Goal: Transaction & Acquisition: Purchase product/service

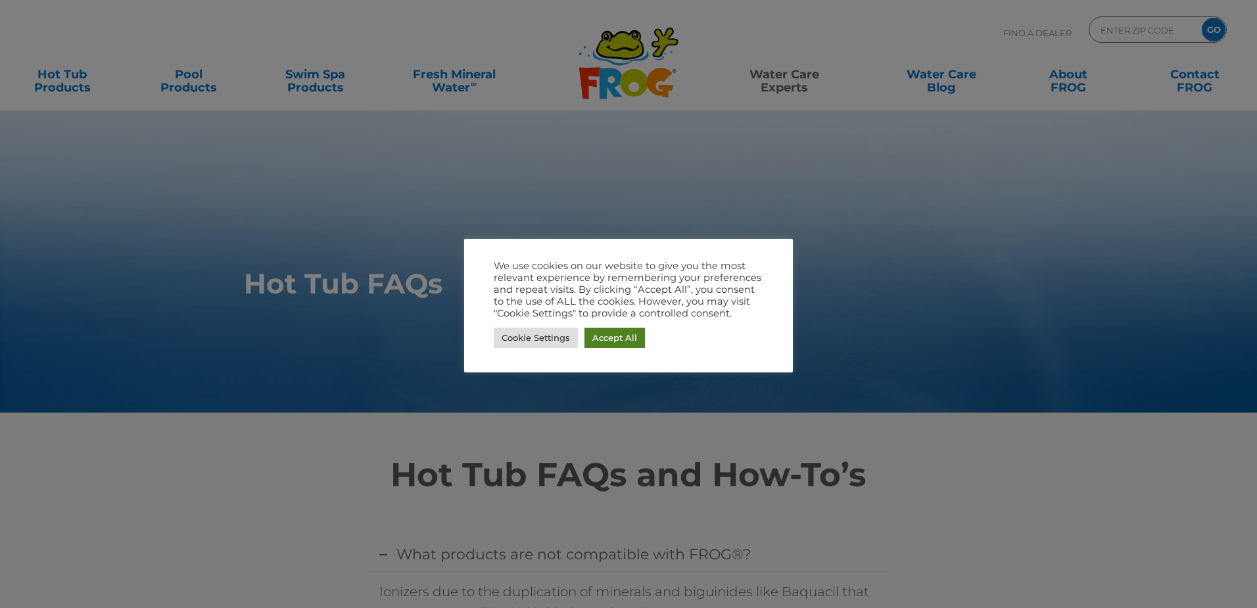
click at [635, 334] on link "Accept All" at bounding box center [615, 337] width 60 height 20
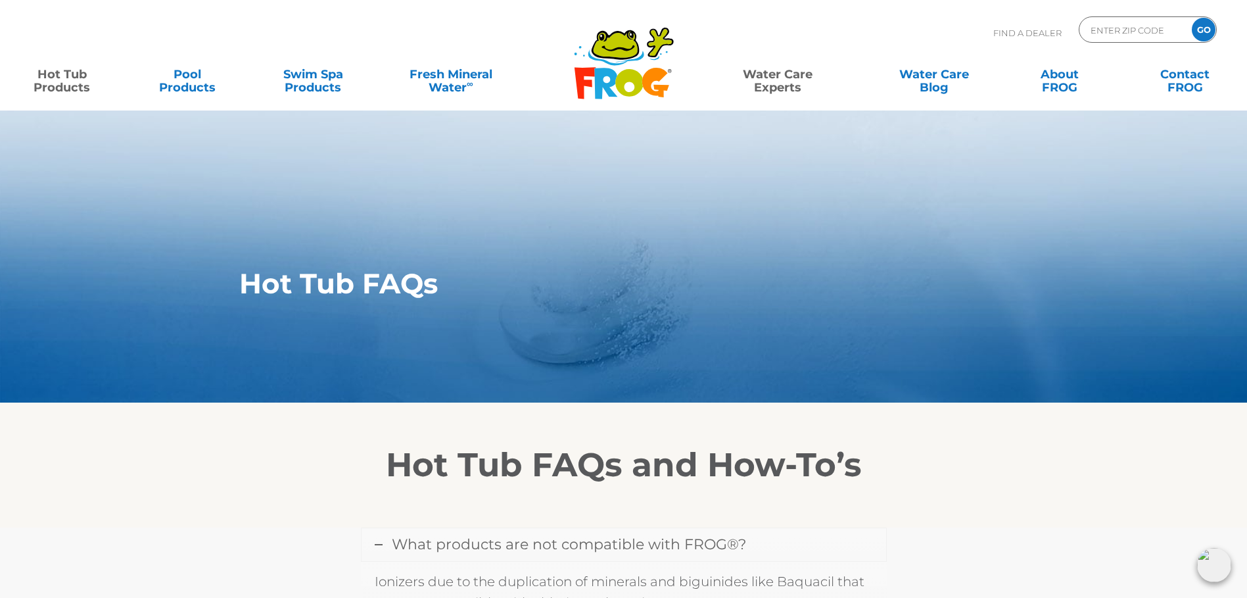
click at [64, 82] on link "Hot Tub Products" at bounding box center [62, 74] width 98 height 26
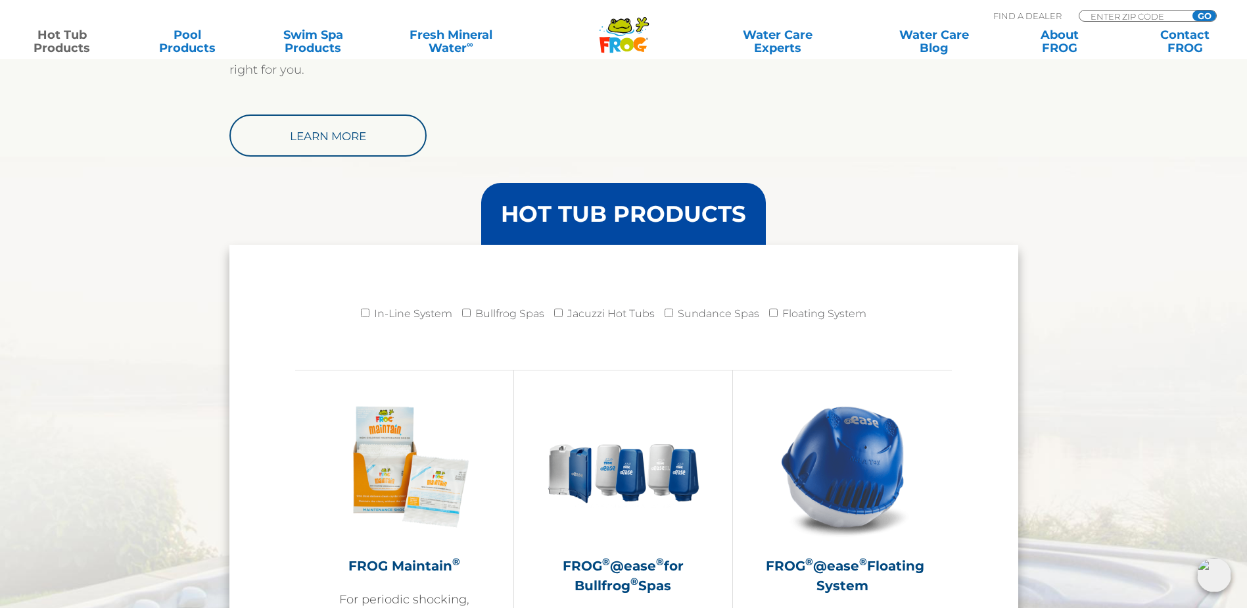
scroll to position [1052, 0]
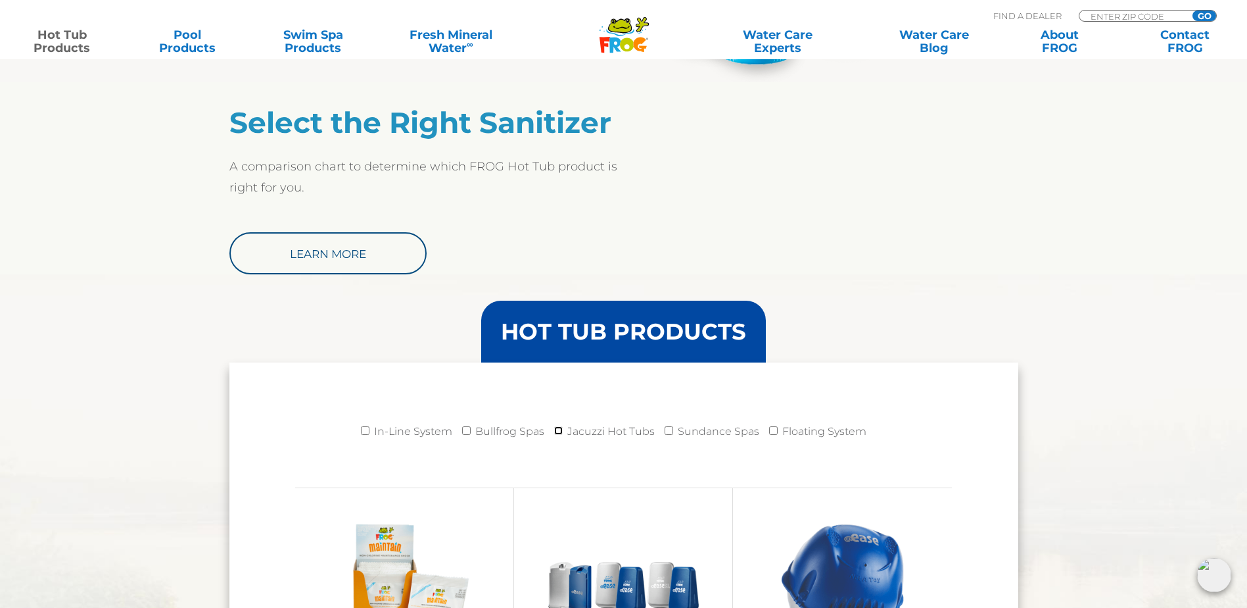
click at [558, 432] on input "Jacuzzi Hot Tubs" at bounding box center [558, 430] width 9 height 9
checkbox input "true"
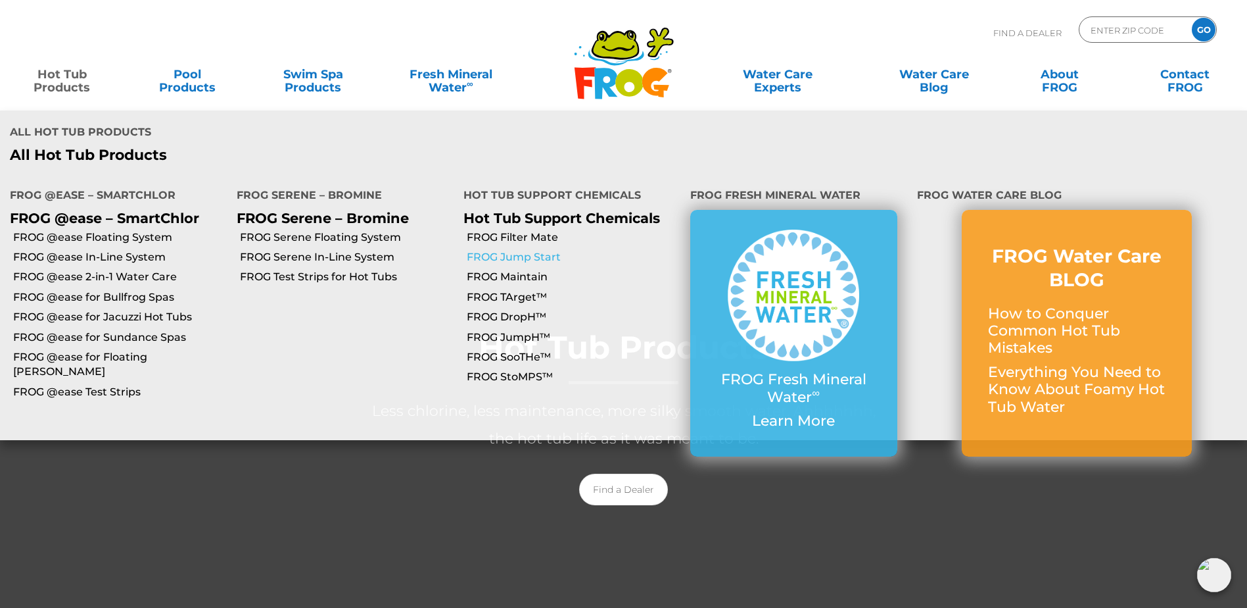
click at [535, 250] on link "FROG Jump Start" at bounding box center [574, 257] width 214 height 14
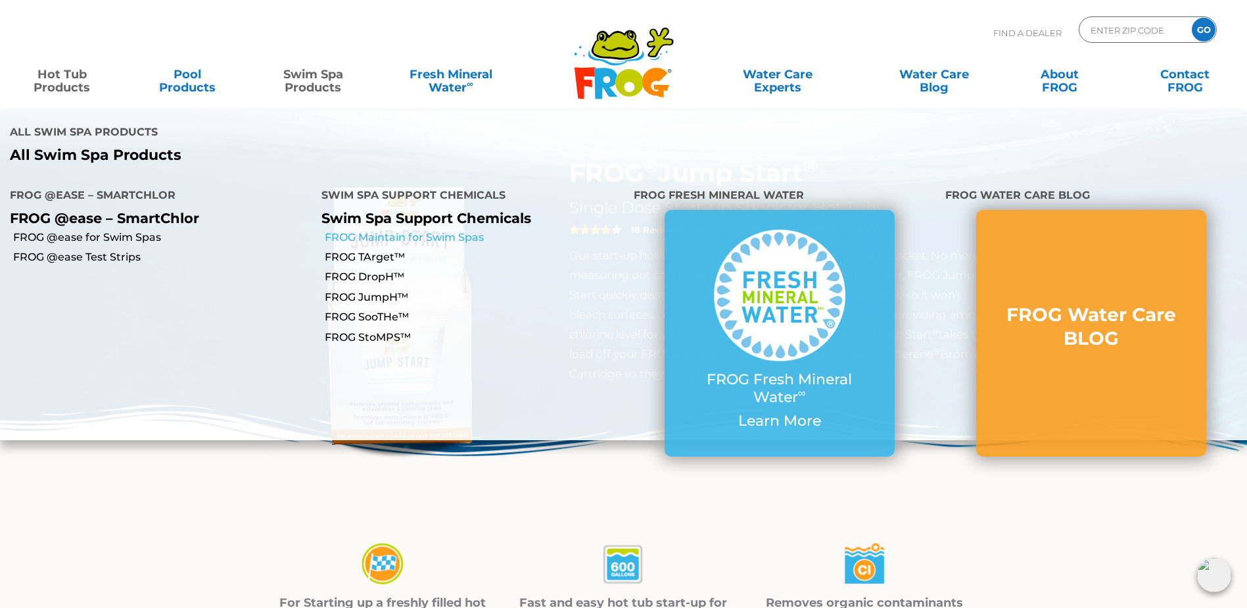
click at [456, 230] on link "FROG Maintain for Swim Spas" at bounding box center [474, 237] width 299 height 14
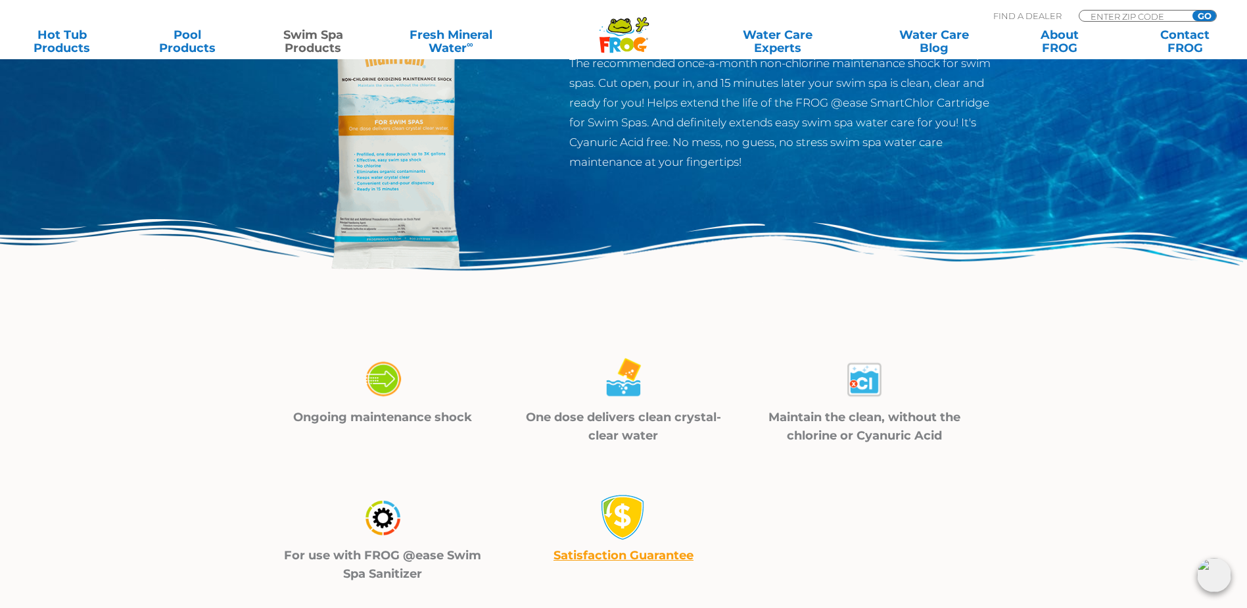
scroll to position [132, 0]
